Goal: Information Seeking & Learning: Find specific fact

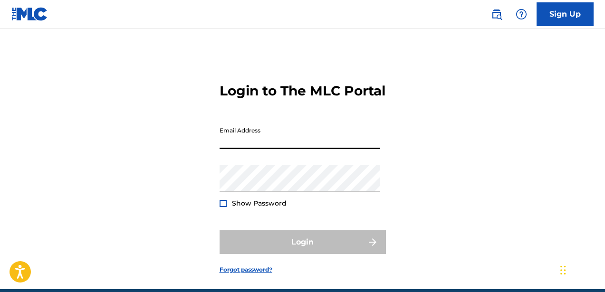
type input "[EMAIL_ADDRESS][DOMAIN_NAME]"
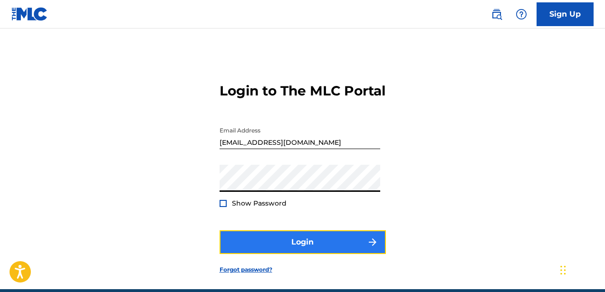
click at [243, 254] on button "Login" at bounding box center [302, 242] width 166 height 24
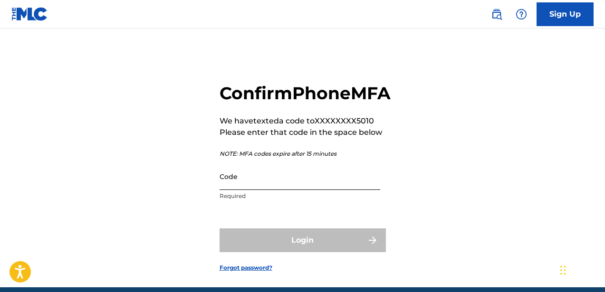
click at [278, 190] on input "Code" at bounding box center [299, 176] width 161 height 27
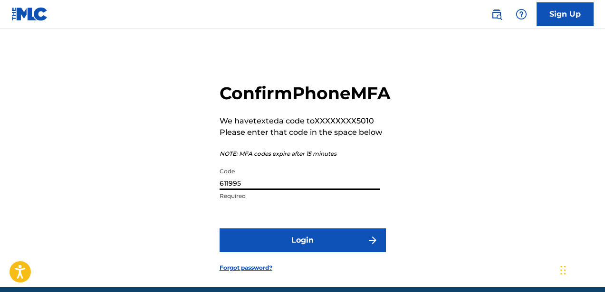
type input "611995"
click at [219, 228] on button "Login" at bounding box center [302, 240] width 166 height 24
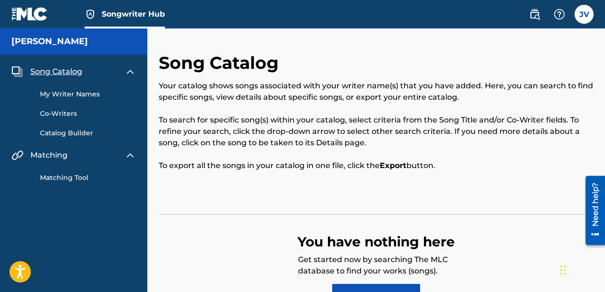
click at [63, 96] on link "My Writer Names" at bounding box center [88, 94] width 96 height 10
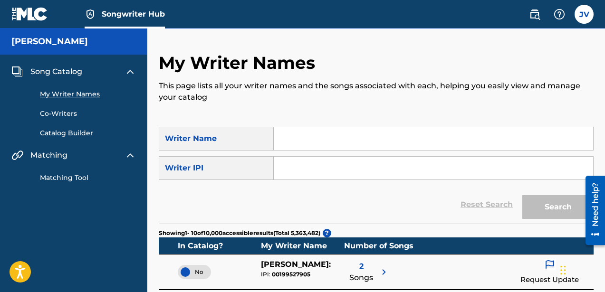
click at [40, 38] on h5 "[PERSON_NAME]" at bounding box center [49, 41] width 76 height 11
click at [121, 12] on span "Songwriter Hub" at bounding box center [133, 14] width 63 height 11
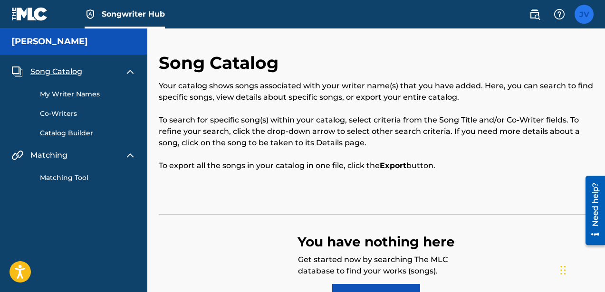
click at [584, 18] on label at bounding box center [583, 14] width 19 height 19
click at [584, 14] on input "JV [PERSON_NAME] [EMAIL_ADDRESS][DOMAIN_NAME] Notification Preferences Profile …" at bounding box center [584, 14] width 0 height 0
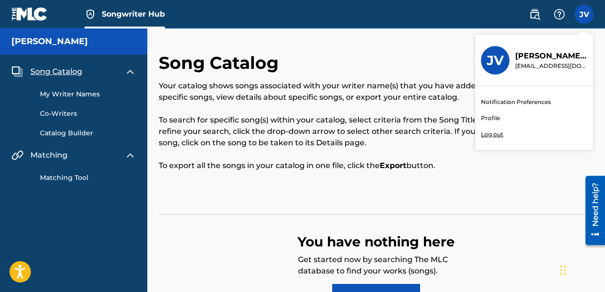
click at [315, 95] on p "Your catalog shows songs associated with your writer name(s) that you have adde…" at bounding box center [376, 91] width 435 height 23
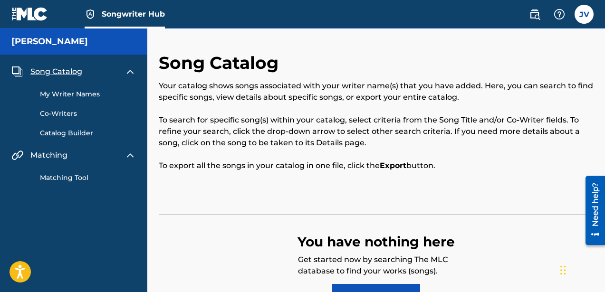
click at [32, 14] on img at bounding box center [29, 14] width 37 height 14
click at [36, 38] on h5 "[PERSON_NAME]" at bounding box center [49, 41] width 76 height 11
click at [58, 110] on link "Co-Writers" at bounding box center [88, 114] width 96 height 10
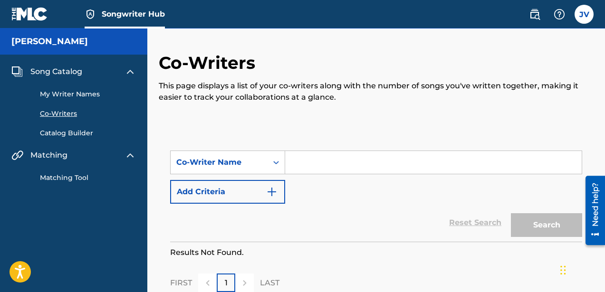
click at [66, 100] on div "My Writer Names Co-Writers Catalog Builder" at bounding box center [73, 107] width 124 height 61
click at [64, 91] on link "My Writer Names" at bounding box center [88, 94] width 96 height 10
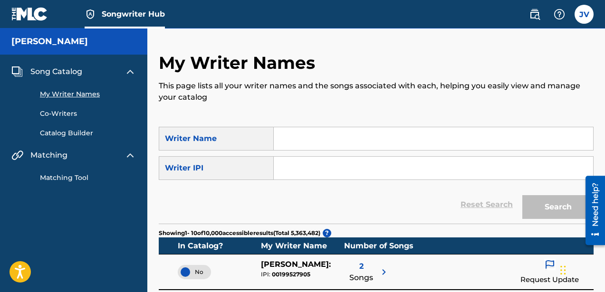
click at [324, 138] on input "Search Form" at bounding box center [433, 138] width 319 height 23
type input "[PERSON_NAME]"
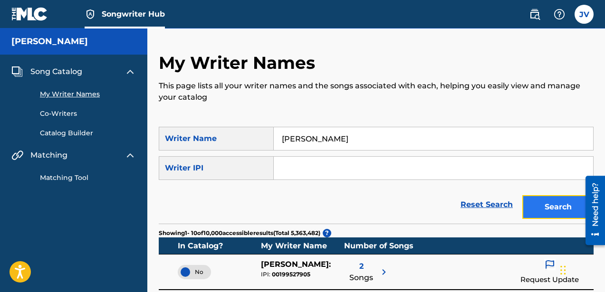
click at [557, 207] on button "Search" at bounding box center [557, 207] width 71 height 24
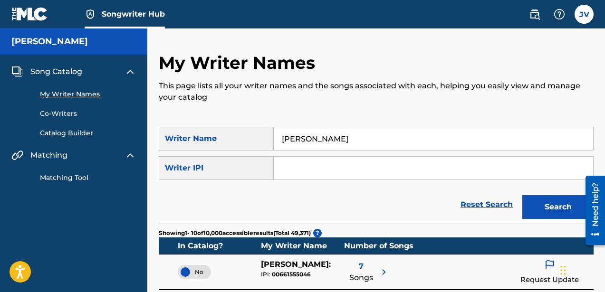
click at [316, 167] on input "Search Form" at bounding box center [433, 168] width 319 height 23
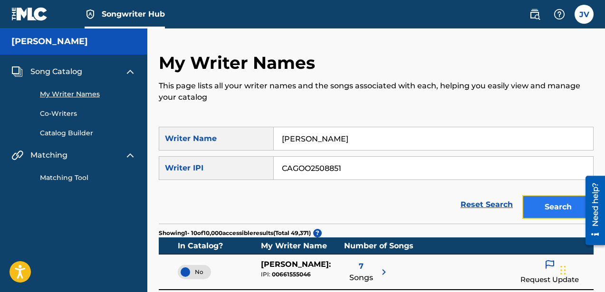
click at [549, 210] on button "Search" at bounding box center [557, 207] width 71 height 24
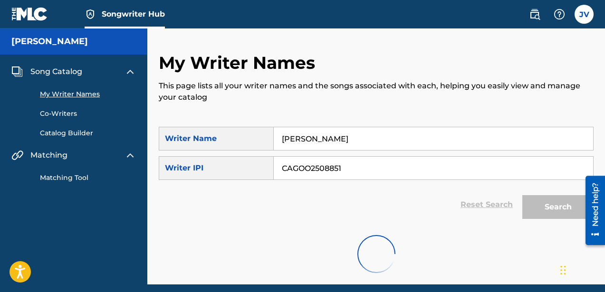
click at [329, 166] on input "CAGOO2508851" at bounding box center [433, 168] width 319 height 23
paste input "1313315205"
type input "1313315205"
click at [417, 184] on form "SearchWithCriteria56060190-f2d3-434f-9d33-d24700716709 Writer Name [PERSON_NAME…" at bounding box center [376, 175] width 435 height 97
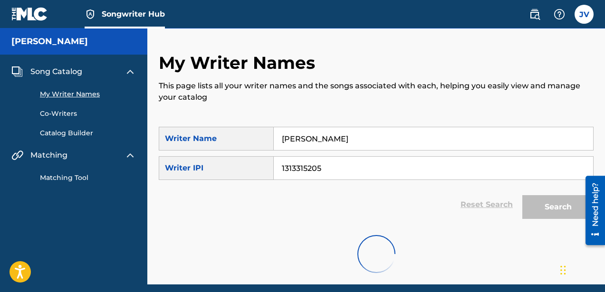
click at [71, 94] on link "My Writer Names" at bounding box center [88, 94] width 96 height 10
click at [52, 118] on link "Co-Writers" at bounding box center [88, 114] width 96 height 10
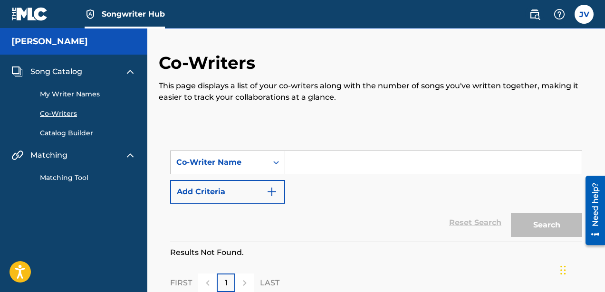
click at [74, 91] on link "My Writer Names" at bounding box center [88, 94] width 96 height 10
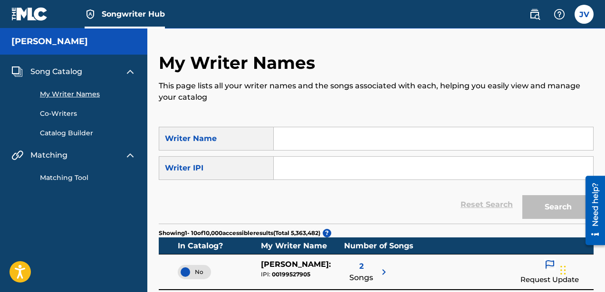
click at [305, 170] on input "Search Form" at bounding box center [433, 168] width 319 height 23
paste input "1313315205"
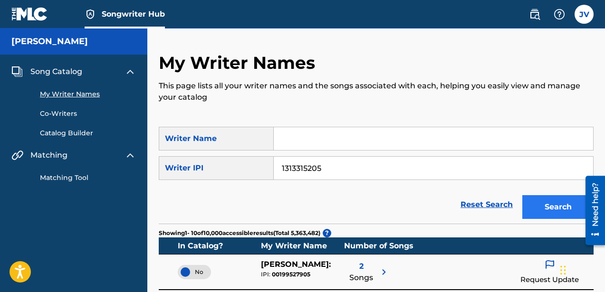
type input "1313315205"
click at [550, 202] on button "Search" at bounding box center [557, 207] width 71 height 24
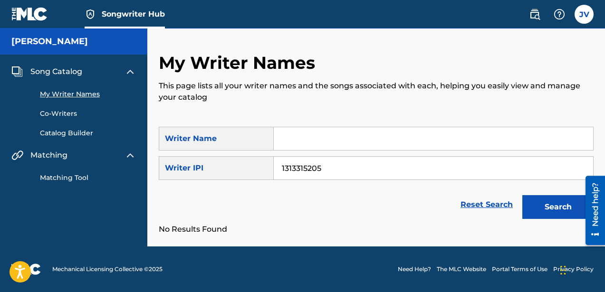
click at [315, 140] on input "Search Form" at bounding box center [433, 138] width 319 height 23
type input "[PERSON_NAME]"
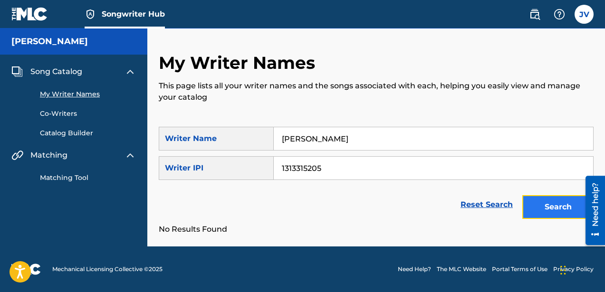
click at [551, 211] on button "Search" at bounding box center [557, 207] width 71 height 24
click at [303, 199] on div "Reset Search Search" at bounding box center [376, 205] width 435 height 38
click at [74, 133] on link "Catalog Builder" at bounding box center [88, 133] width 96 height 10
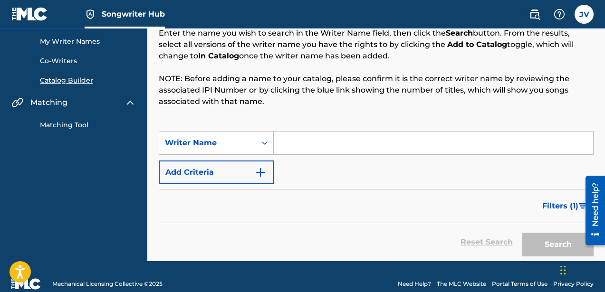
scroll to position [67, 0]
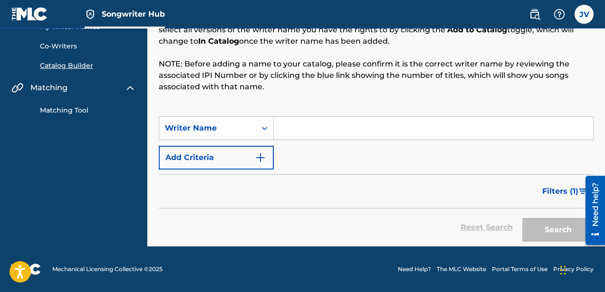
click at [313, 128] on input "Search Form" at bounding box center [433, 128] width 319 height 23
type input "[PERSON_NAME]"
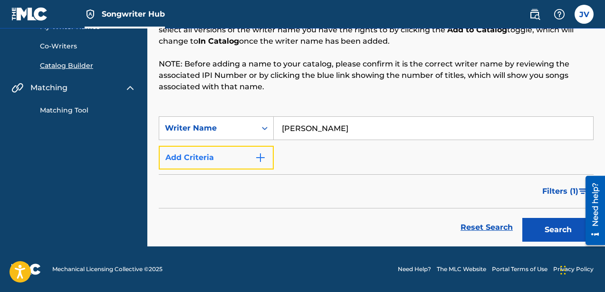
click at [262, 157] on img "Search Form" at bounding box center [260, 157] width 11 height 11
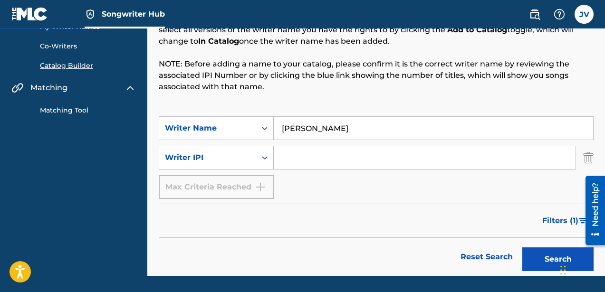
click at [284, 158] on input "Search Form" at bounding box center [425, 157] width 302 height 23
paste input "1313315205"
type input "1313315205"
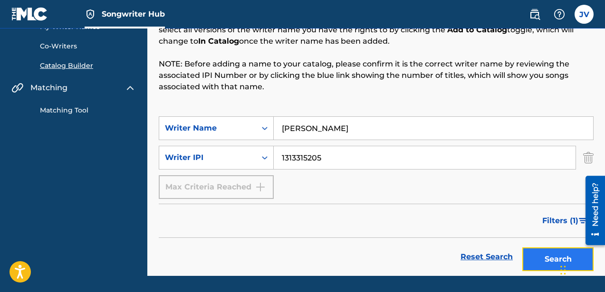
click at [548, 262] on button "Search" at bounding box center [557, 259] width 71 height 24
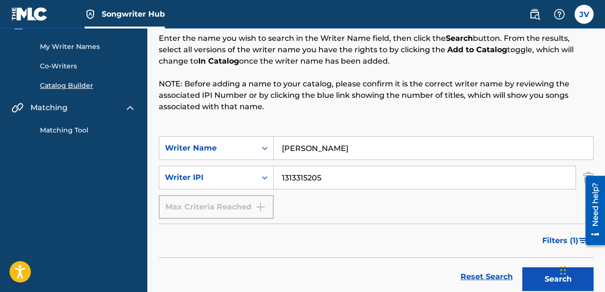
scroll to position [0, 0]
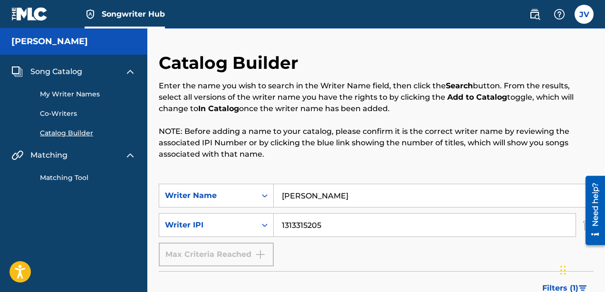
click at [75, 180] on link "Matching Tool" at bounding box center [88, 178] width 96 height 10
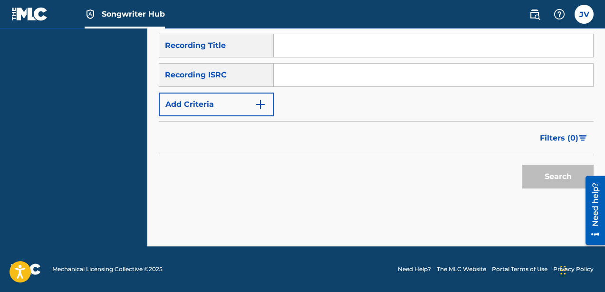
scroll to position [54, 0]
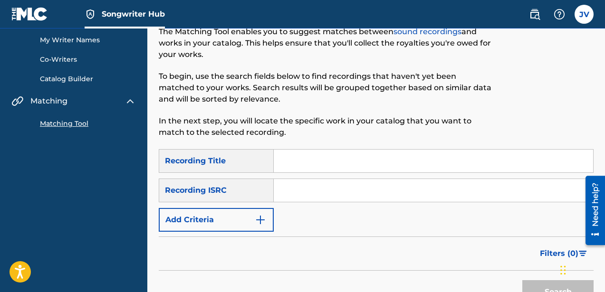
click at [301, 154] on input "Search Form" at bounding box center [433, 161] width 319 height 23
type input "A Number"
click at [299, 193] on input "Search Form" at bounding box center [433, 190] width 319 height 23
type input "CAGOO2508851"
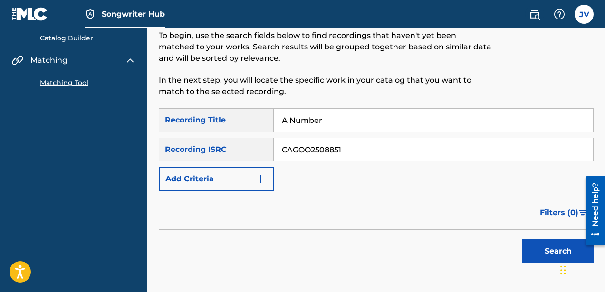
scroll to position [143, 0]
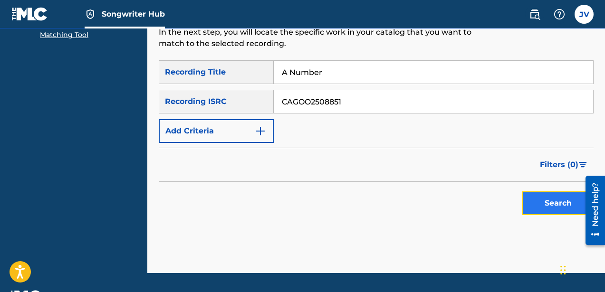
click at [544, 199] on button "Search" at bounding box center [557, 203] width 71 height 24
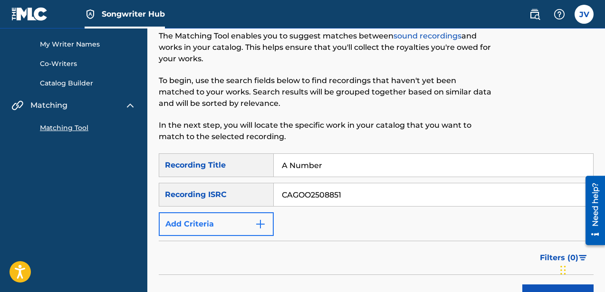
scroll to position [53, 0]
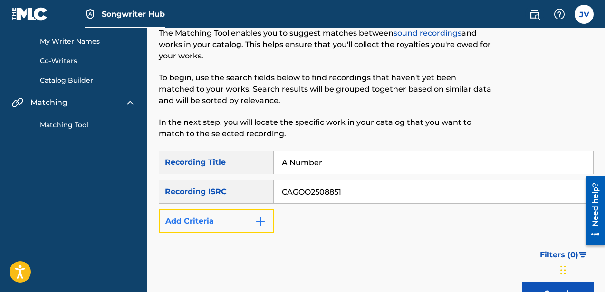
click at [264, 216] on img "Search Form" at bounding box center [260, 221] width 11 height 11
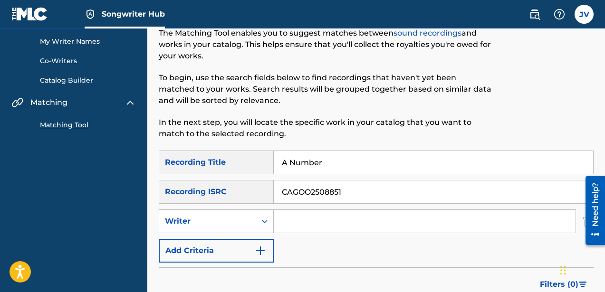
click at [298, 217] on input "Search Form" at bounding box center [425, 221] width 302 height 23
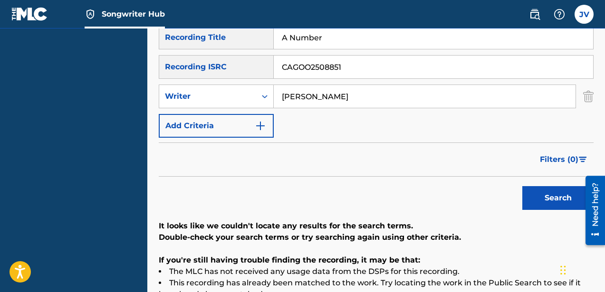
scroll to position [201, 0]
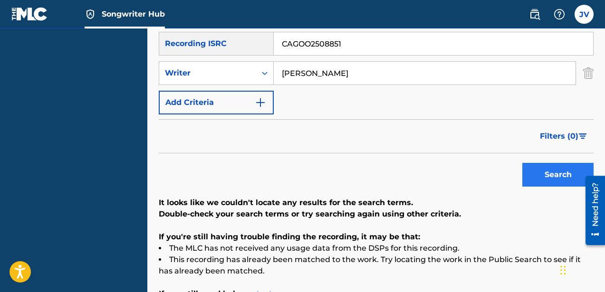
type input "[PERSON_NAME]"
click at [549, 170] on button "Search" at bounding box center [557, 175] width 71 height 24
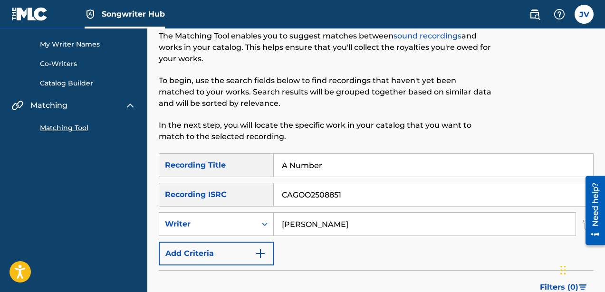
scroll to position [0, 0]
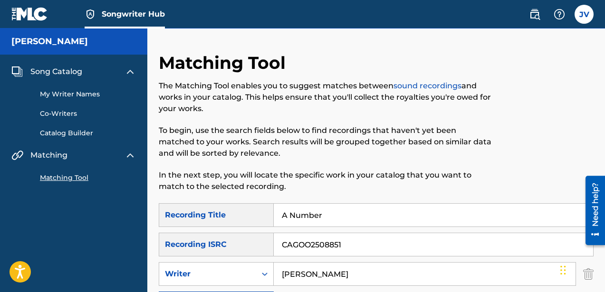
click at [81, 89] on link "My Writer Names" at bounding box center [88, 94] width 96 height 10
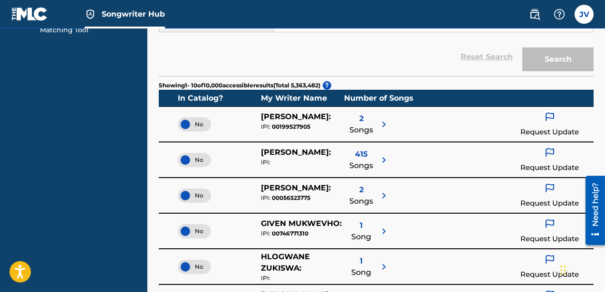
scroll to position [152, 0]
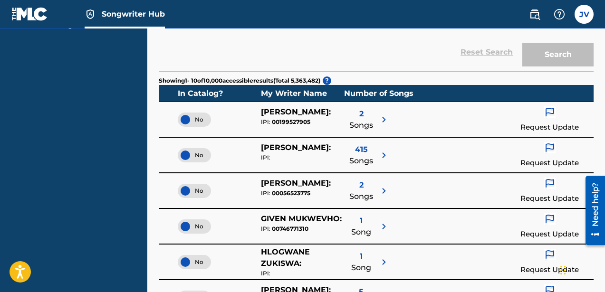
click at [191, 118] on span "No" at bounding box center [194, 119] width 18 height 9
click at [206, 119] on div "Yes" at bounding box center [194, 120] width 33 height 14
click at [372, 71] on section "Showing 1 - 10 of 10,000 accessible results (Total 5,363,482 ) ?" at bounding box center [376, 78] width 435 height 14
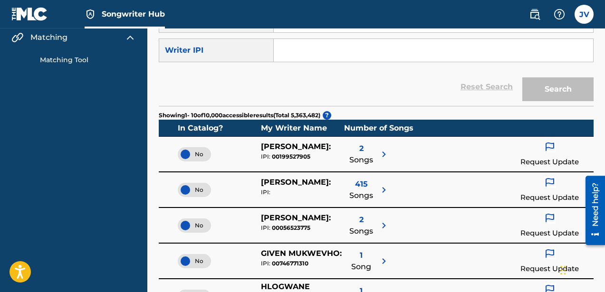
scroll to position [0, 0]
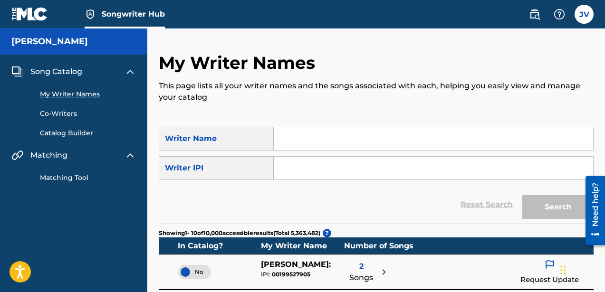
click at [207, 14] on nav "Songwriter Hub [PERSON_NAME] [PERSON_NAME] [PERSON_NAME] [EMAIL_ADDRESS][DOMAIN…" at bounding box center [302, 14] width 605 height 28
click at [536, 14] on img at bounding box center [534, 14] width 11 height 11
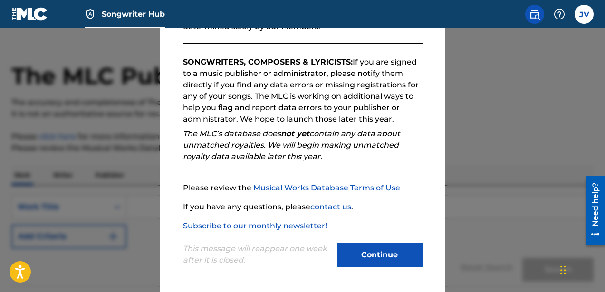
scroll to position [18, 0]
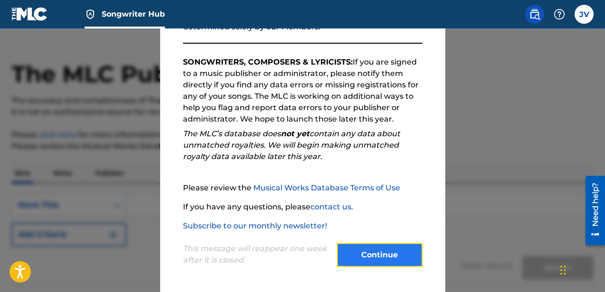
click at [358, 249] on button "Continue" at bounding box center [379, 255] width 85 height 24
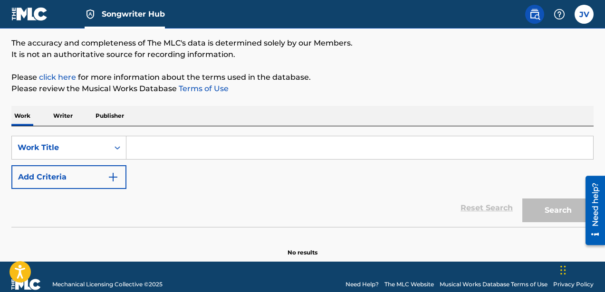
scroll to position [91, 0]
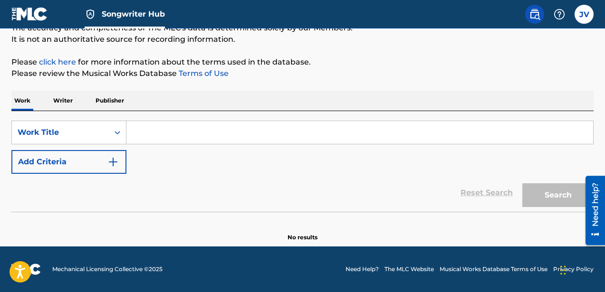
click at [55, 102] on p "Writer" at bounding box center [62, 101] width 25 height 20
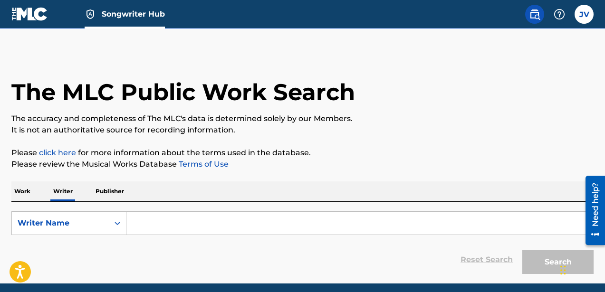
scroll to position [37, 0]
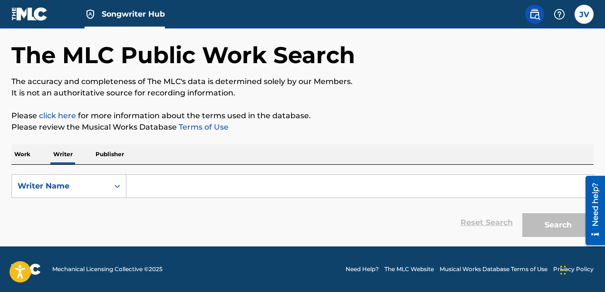
click at [149, 184] on input "Search Form" at bounding box center [359, 186] width 466 height 23
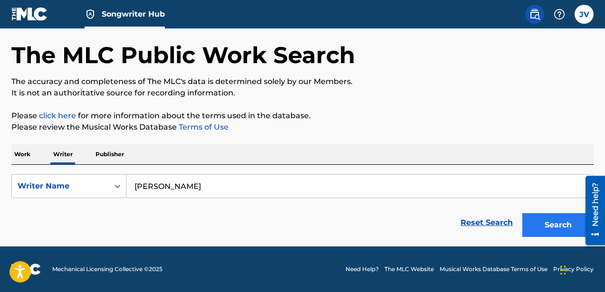
type input "[PERSON_NAME]"
click at [555, 225] on button "Search" at bounding box center [557, 225] width 71 height 24
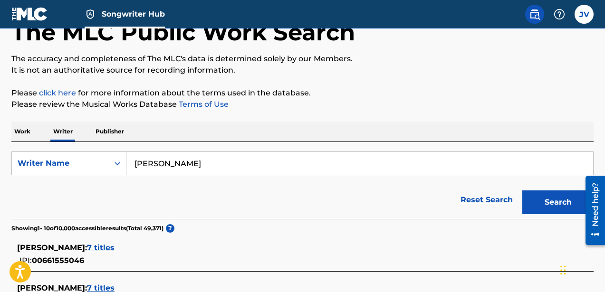
scroll to position [94, 0]
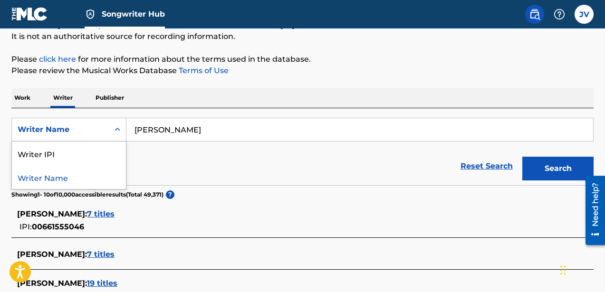
click at [122, 136] on div "Search Form" at bounding box center [117, 129] width 17 height 17
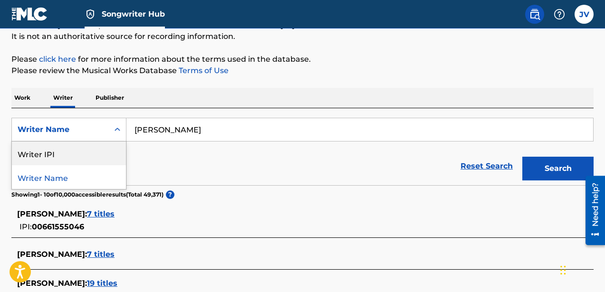
click at [73, 144] on div "Writer IPI" at bounding box center [69, 154] width 114 height 24
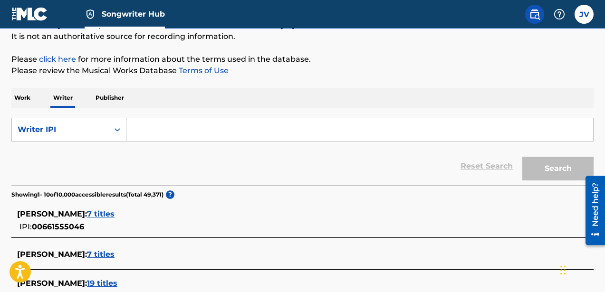
click at [174, 137] on input "Search Form" at bounding box center [359, 129] width 466 height 23
paste input "1313315205"
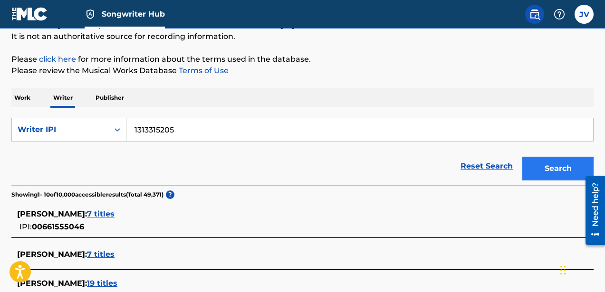
type input "1313315205"
click at [561, 171] on button "Search" at bounding box center [557, 169] width 71 height 24
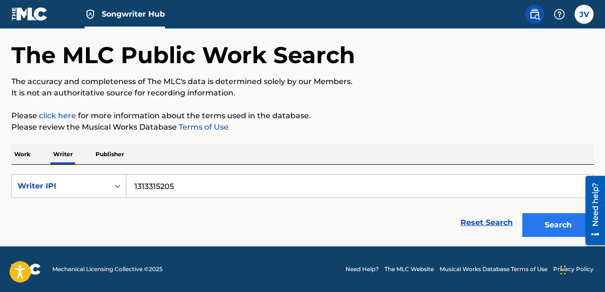
scroll to position [37, 0]
click at [531, 225] on button "Search" at bounding box center [557, 225] width 71 height 24
